Goal: Navigation & Orientation: Go to known website

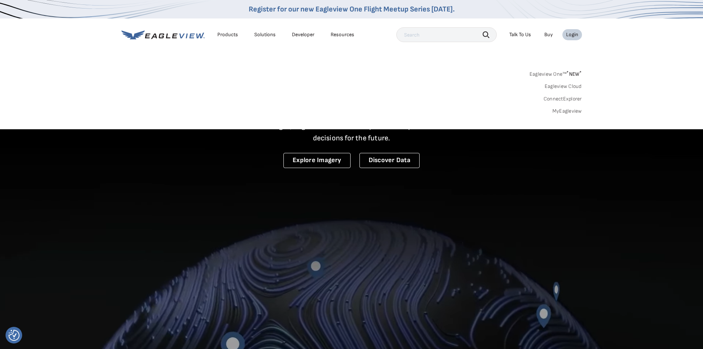
click at [559, 73] on link "Eagleview One™ * NEW *" at bounding box center [556, 73] width 52 height 8
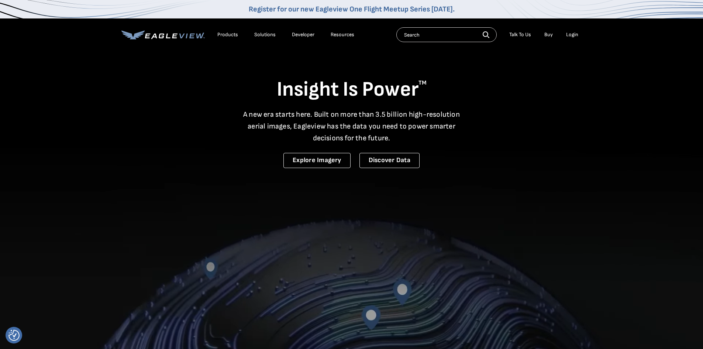
click at [575, 35] on div "Login" at bounding box center [572, 34] width 12 height 7
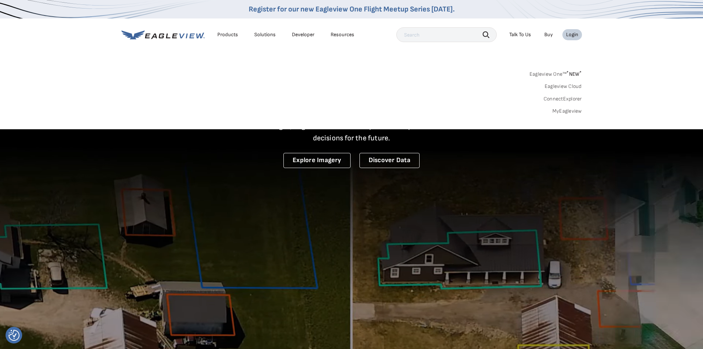
click at [572, 85] on link "Eagleview Cloud" at bounding box center [563, 86] width 37 height 7
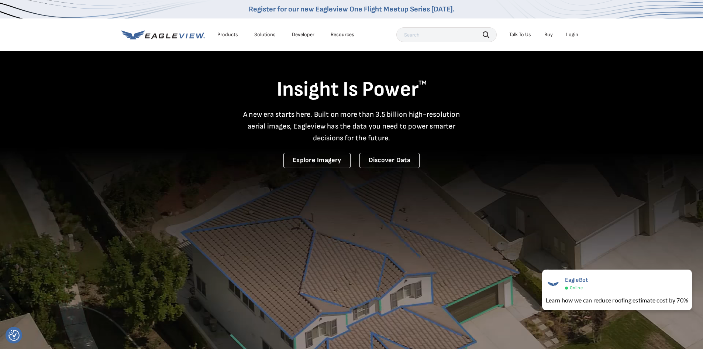
click at [576, 36] on div "Login" at bounding box center [572, 34] width 12 height 7
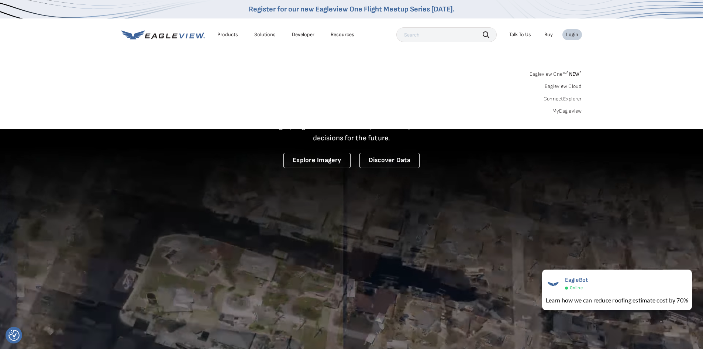
click at [576, 98] on link "ConnectExplorer" at bounding box center [563, 99] width 38 height 7
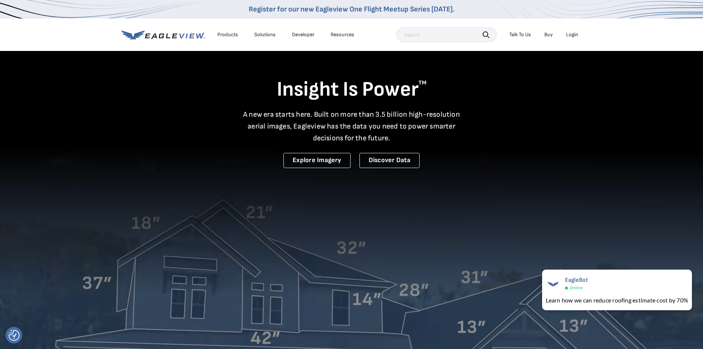
click at [575, 35] on div "Login" at bounding box center [572, 34] width 12 height 7
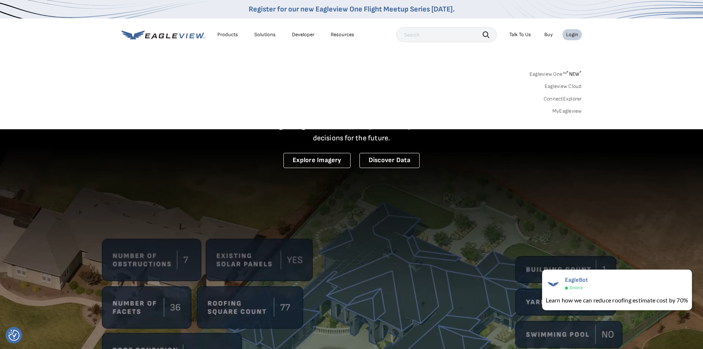
click at [572, 112] on link "MyEagleview" at bounding box center [568, 111] width 30 height 7
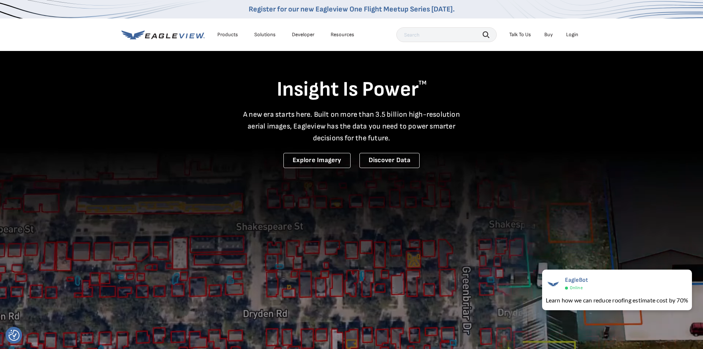
click at [574, 34] on div "Login" at bounding box center [572, 34] width 12 height 7
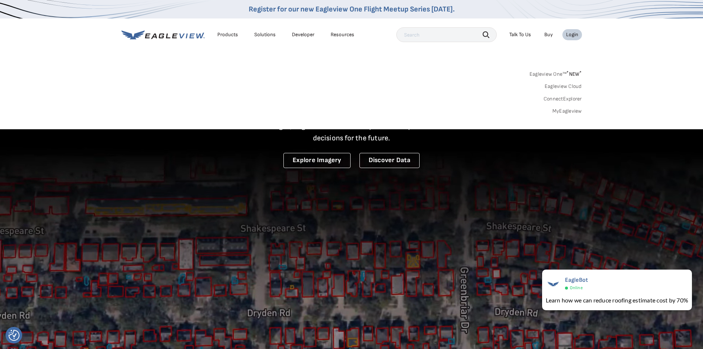
click at [558, 99] on link "ConnectExplorer" at bounding box center [563, 99] width 38 height 7
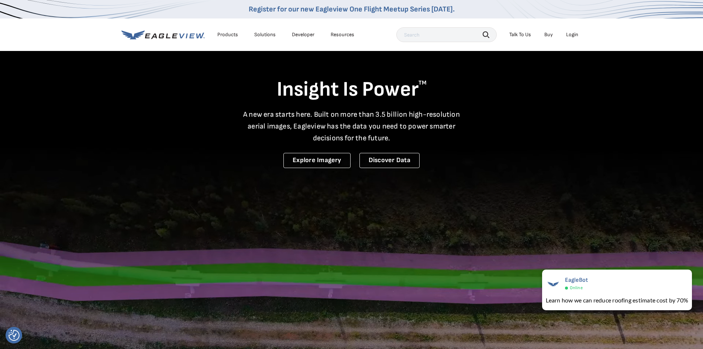
click at [569, 35] on div "Login" at bounding box center [572, 34] width 12 height 7
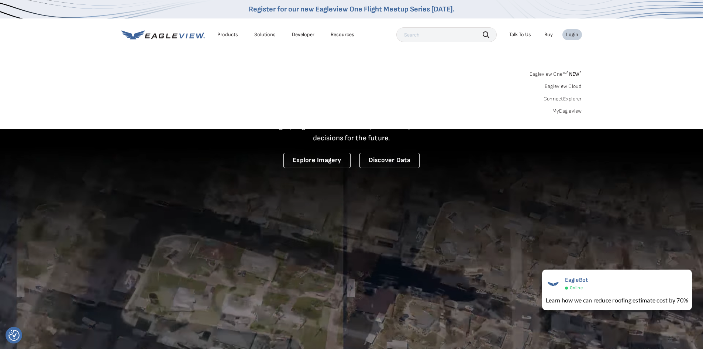
click at [558, 86] on link "Eagleview Cloud" at bounding box center [563, 86] width 37 height 7
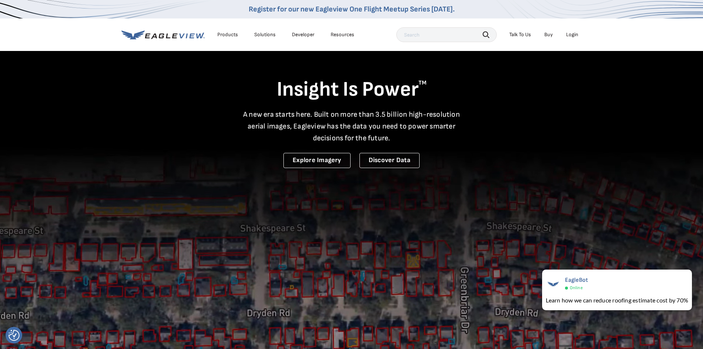
click at [568, 34] on div "Login" at bounding box center [572, 34] width 12 height 7
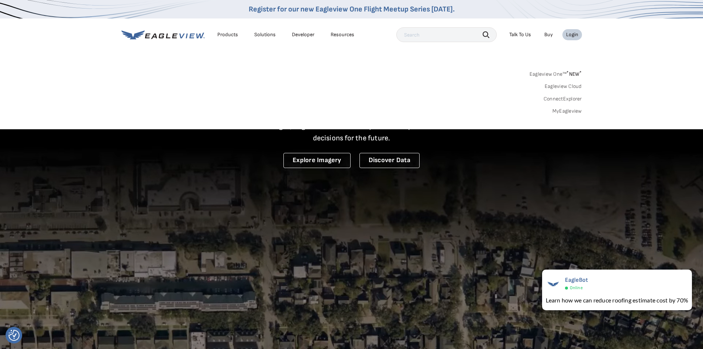
click at [555, 73] on link "Eagleview One™ * NEW *" at bounding box center [556, 73] width 52 height 8
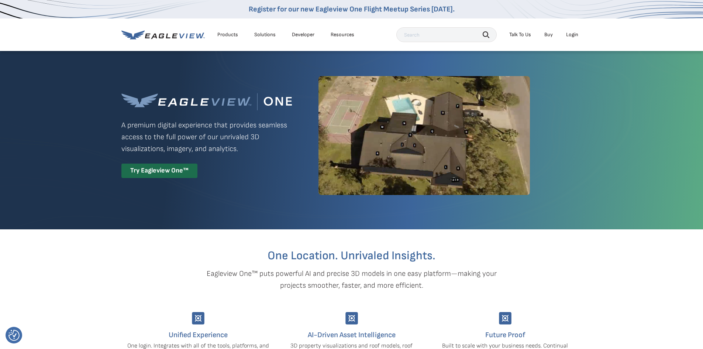
click at [569, 35] on div "Login" at bounding box center [572, 34] width 12 height 7
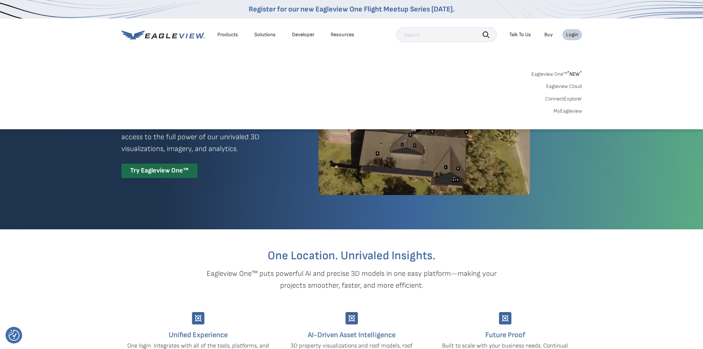
click at [568, 86] on link "Eagleview Cloud" at bounding box center [565, 86] width 36 height 7
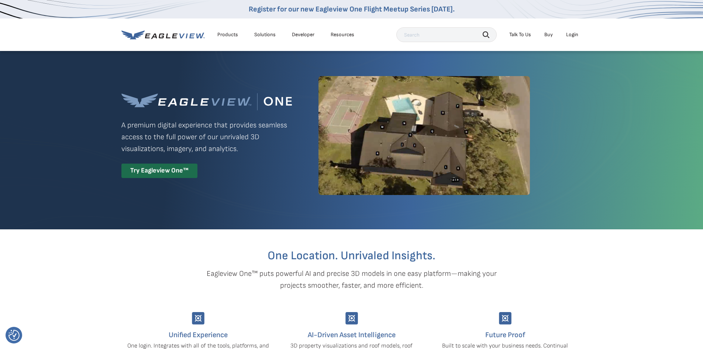
click at [574, 35] on div "Login" at bounding box center [572, 34] width 12 height 7
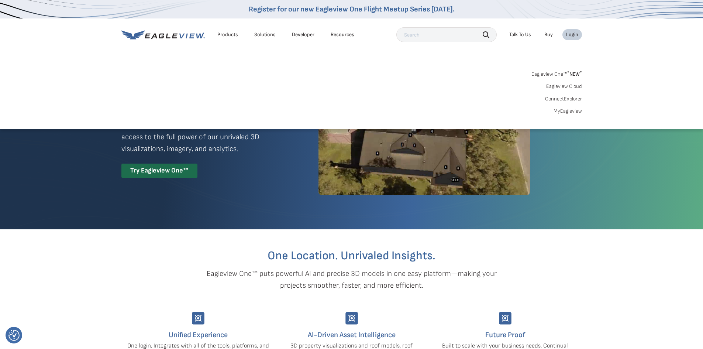
click at [570, 98] on link "ConnectExplorer" at bounding box center [563, 99] width 37 height 7
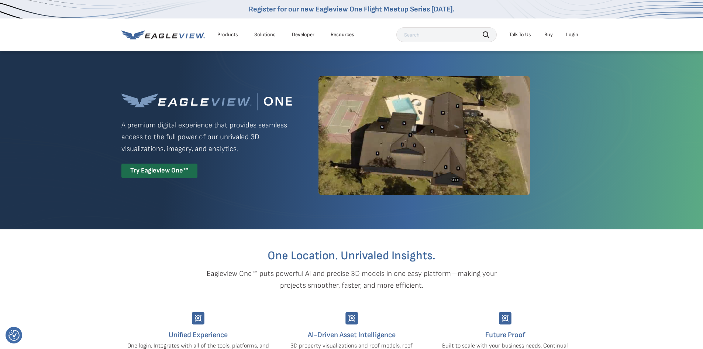
click at [577, 33] on div "Login" at bounding box center [572, 34] width 12 height 7
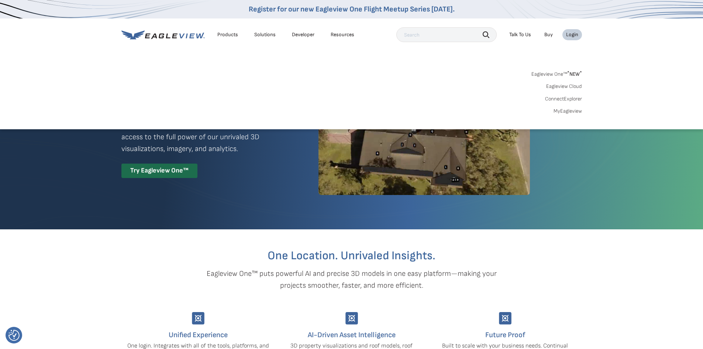
click at [571, 110] on link "MyEagleview" at bounding box center [568, 111] width 28 height 7
